Goal: Find specific page/section: Find specific page/section

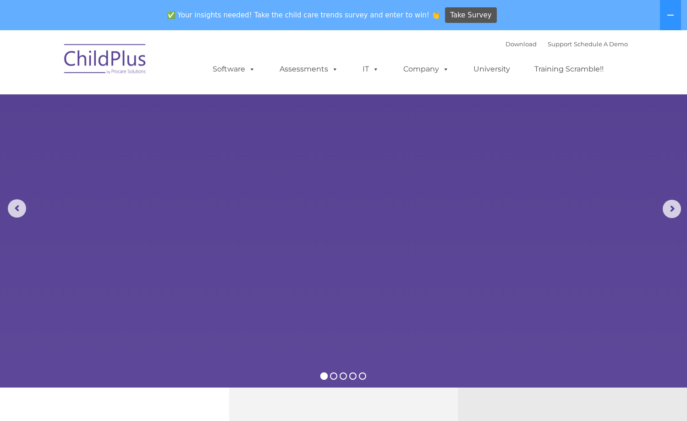
select select "MEDIUM"
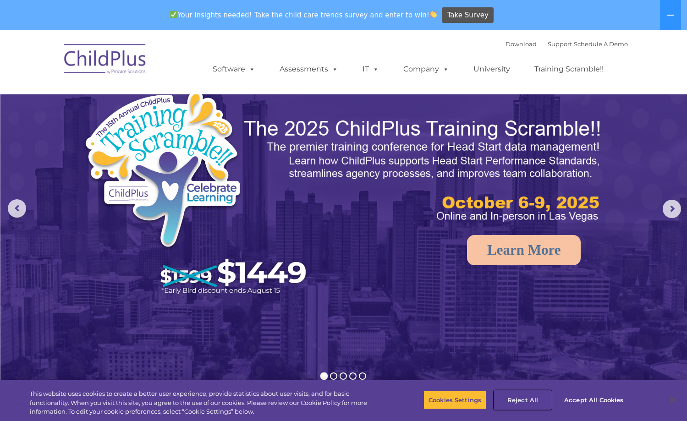
click at [525, 401] on button "Reject All" at bounding box center [522, 399] width 57 height 19
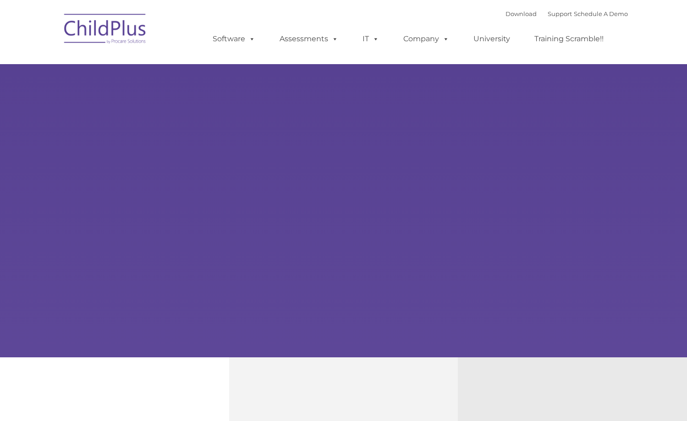
select select "MEDIUM"
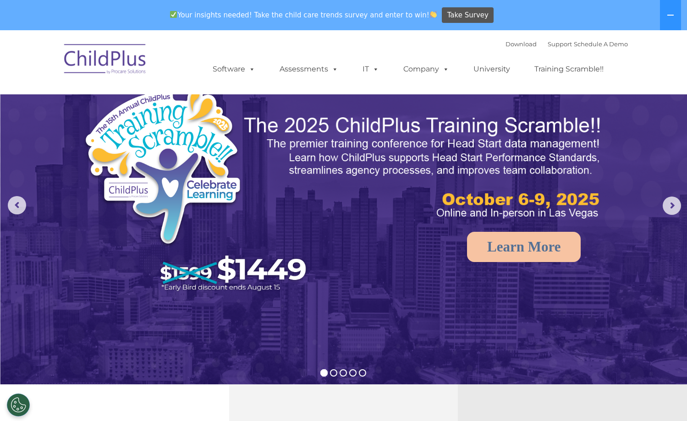
scroll to position [702, 0]
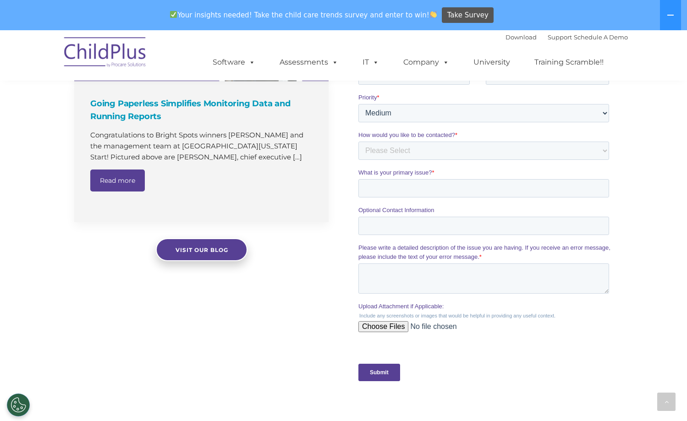
drag, startPoint x: 655, startPoint y: 95, endPoint x: 637, endPoint y: 76, distance: 25.6
click at [655, 95] on div "The Latest News Going Paperless Simplifies Monitoring Data and Running Reports …" at bounding box center [343, 181] width 687 height 466
click at [514, 36] on link "Download" at bounding box center [520, 36] width 31 height 7
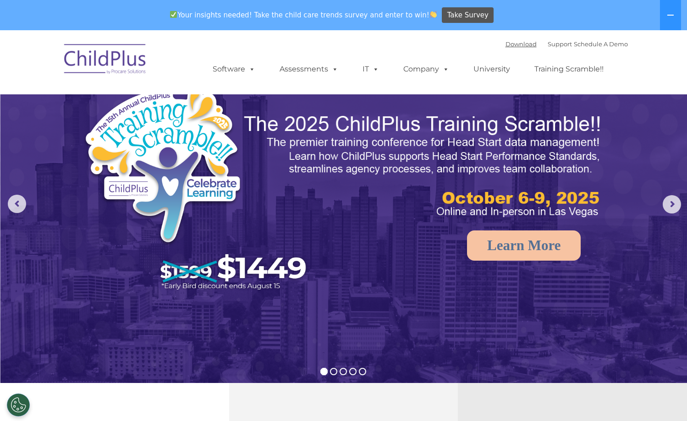
scroll to position [0, 0]
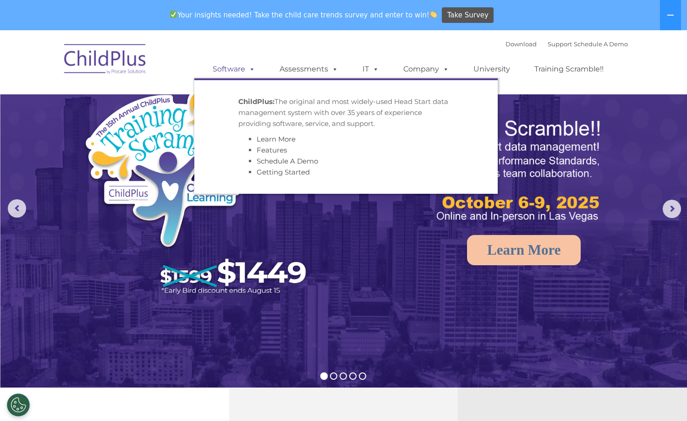
click at [242, 70] on link "Software" at bounding box center [233, 69] width 61 height 18
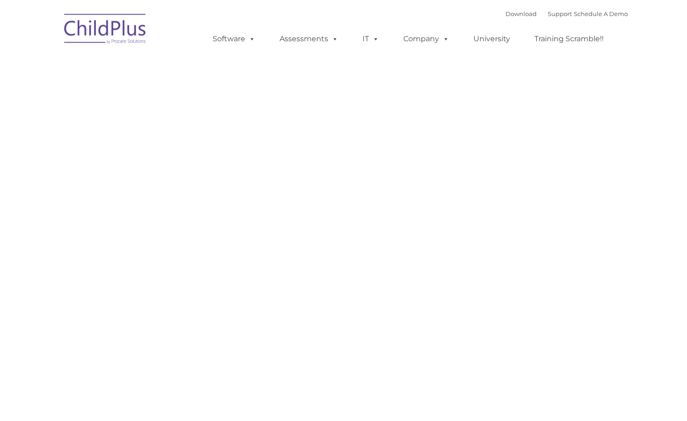
type input ""
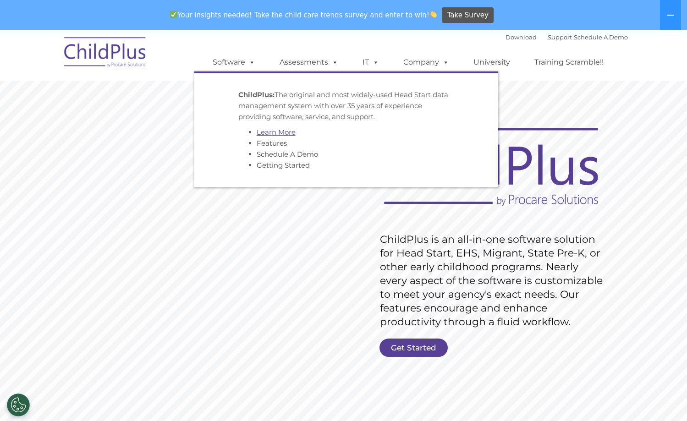
click at [271, 134] on link "Learn More" at bounding box center [275, 132] width 39 height 9
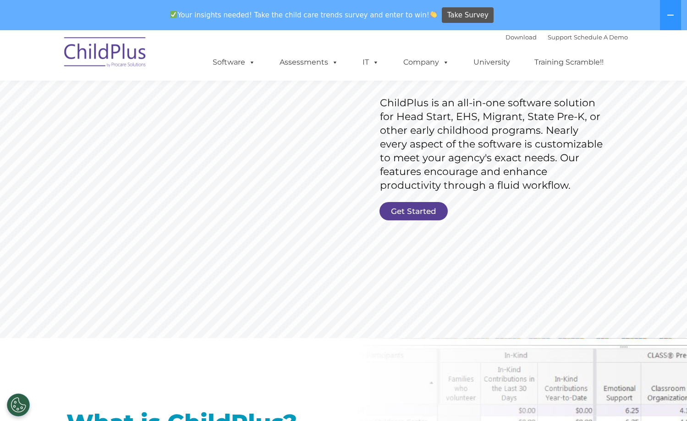
scroll to position [137, 0]
click at [414, 209] on link "Get Started" at bounding box center [413, 210] width 68 height 18
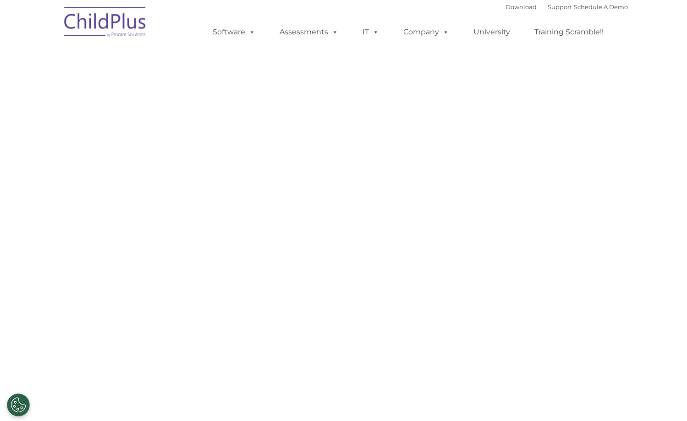
select select "MEDIUM"
